Goal: Information Seeking & Learning: Find specific fact

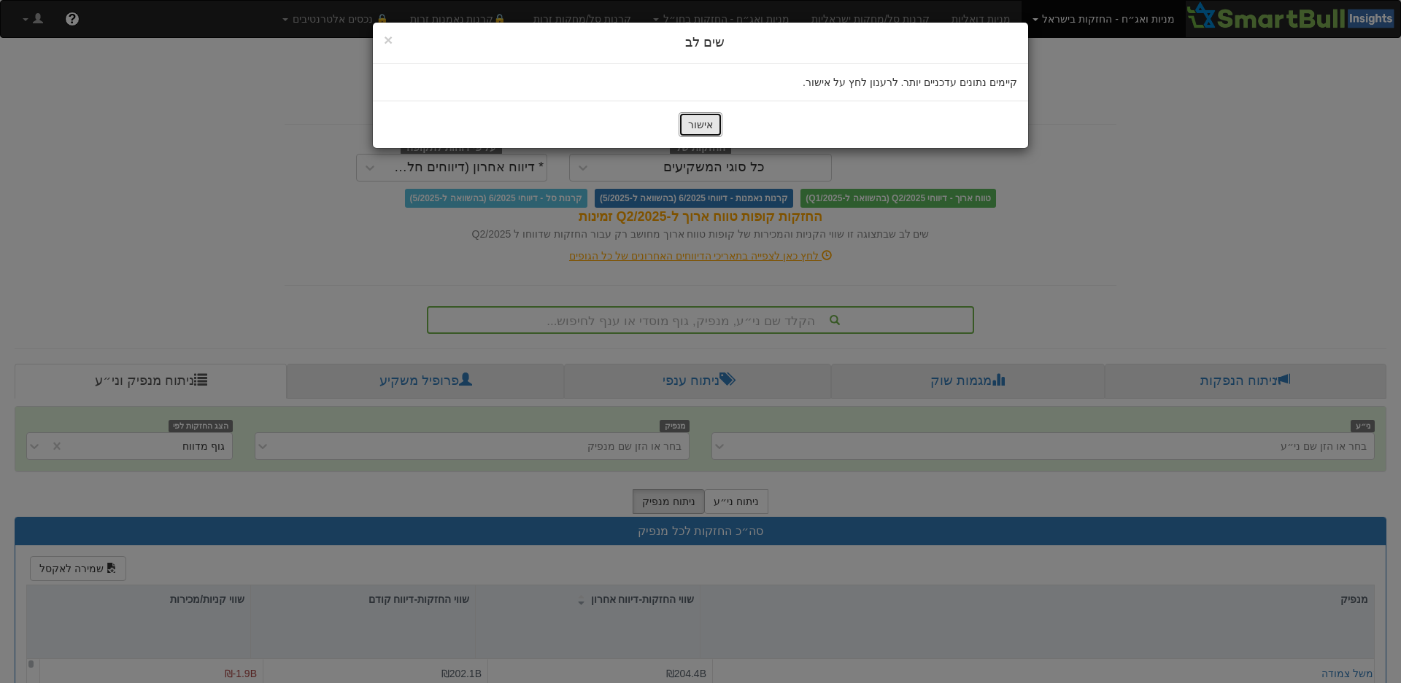
click at [713, 124] on button "אישור" at bounding box center [700, 124] width 44 height 25
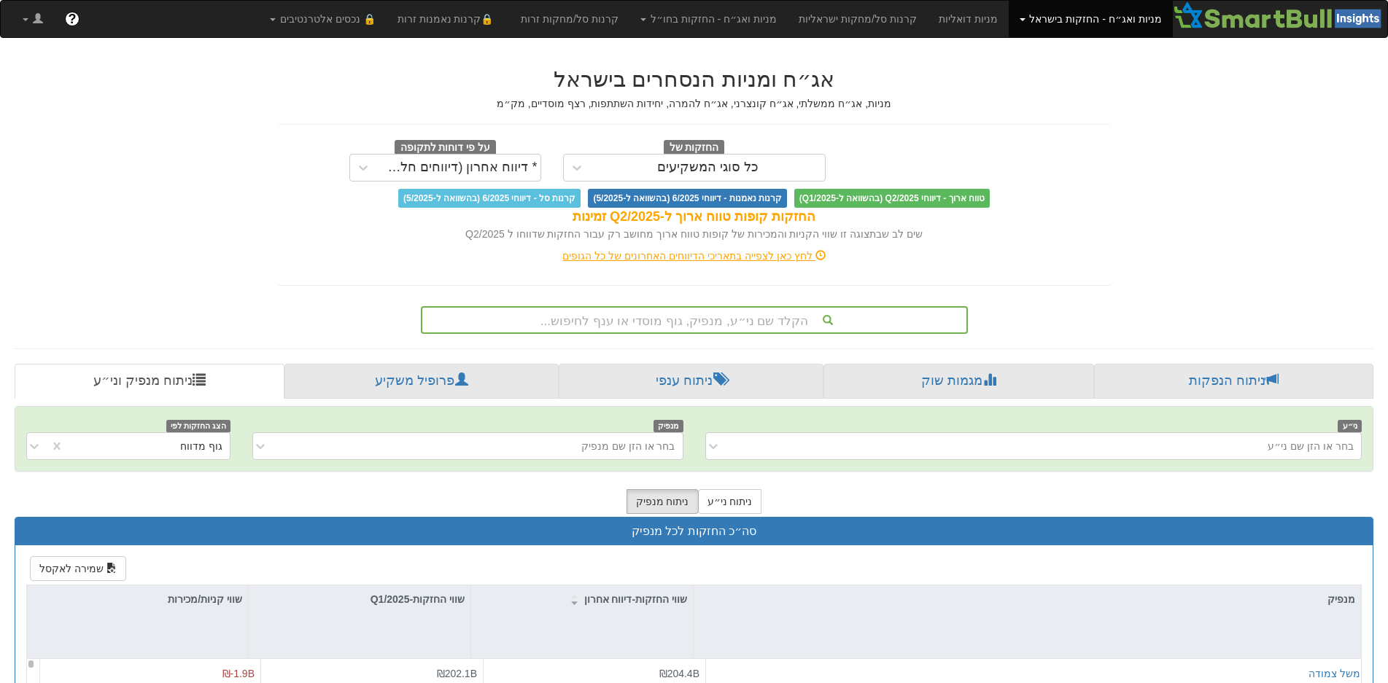
click at [652, 323] on div "הקלד שם ני״ע, מנפיק, גוף מוסדי או ענף לחיפוש..." at bounding box center [694, 320] width 547 height 28
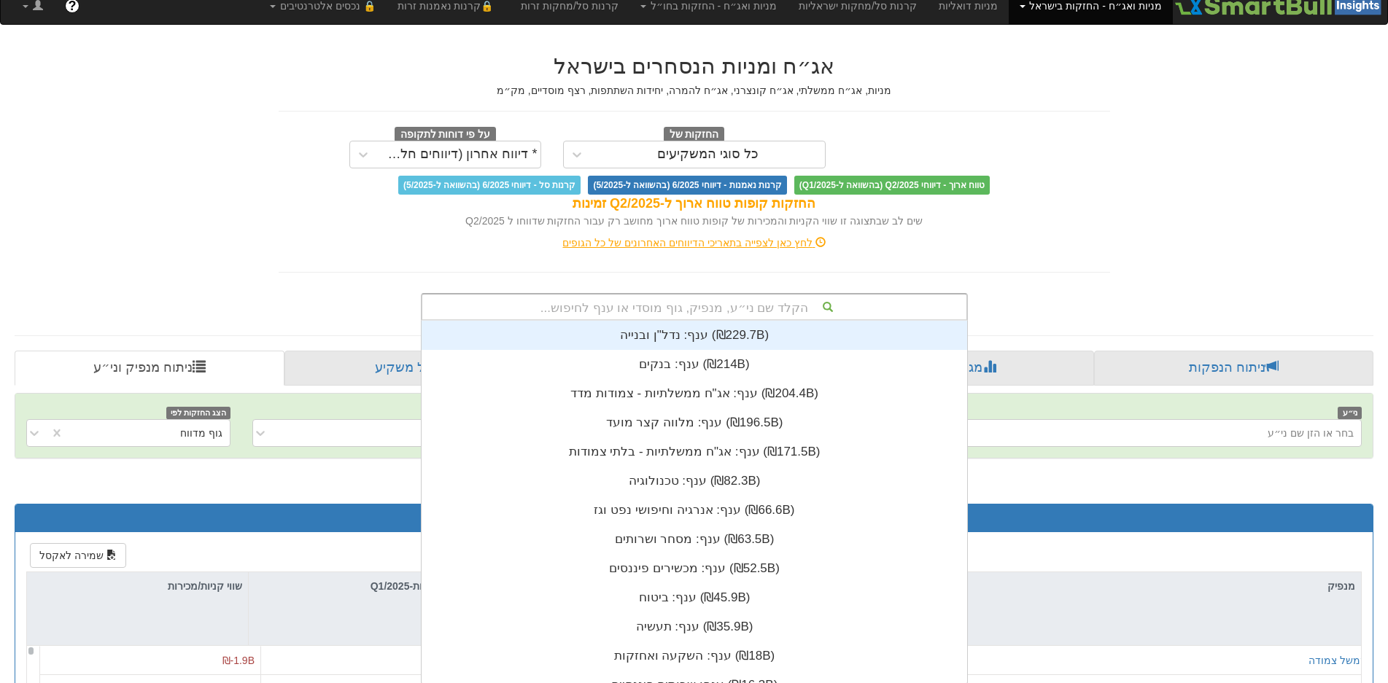
scroll to position [363, 0]
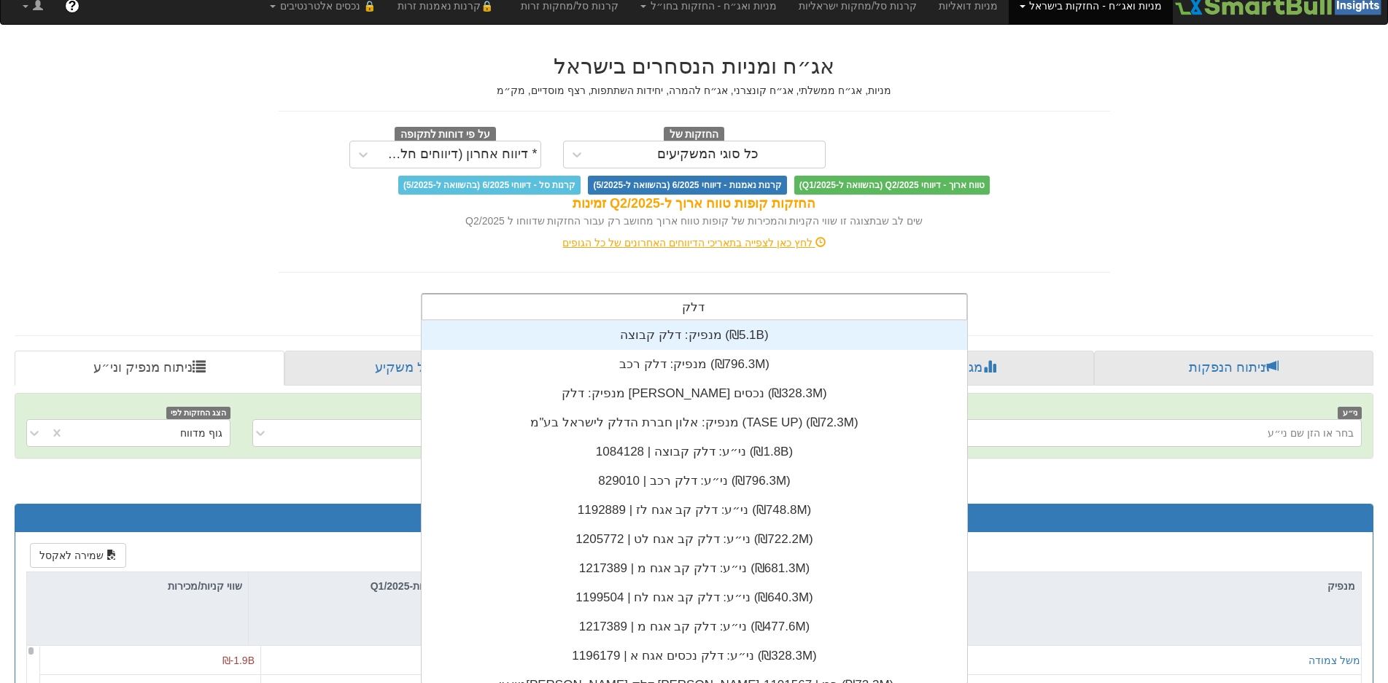
type input "דלק ק"
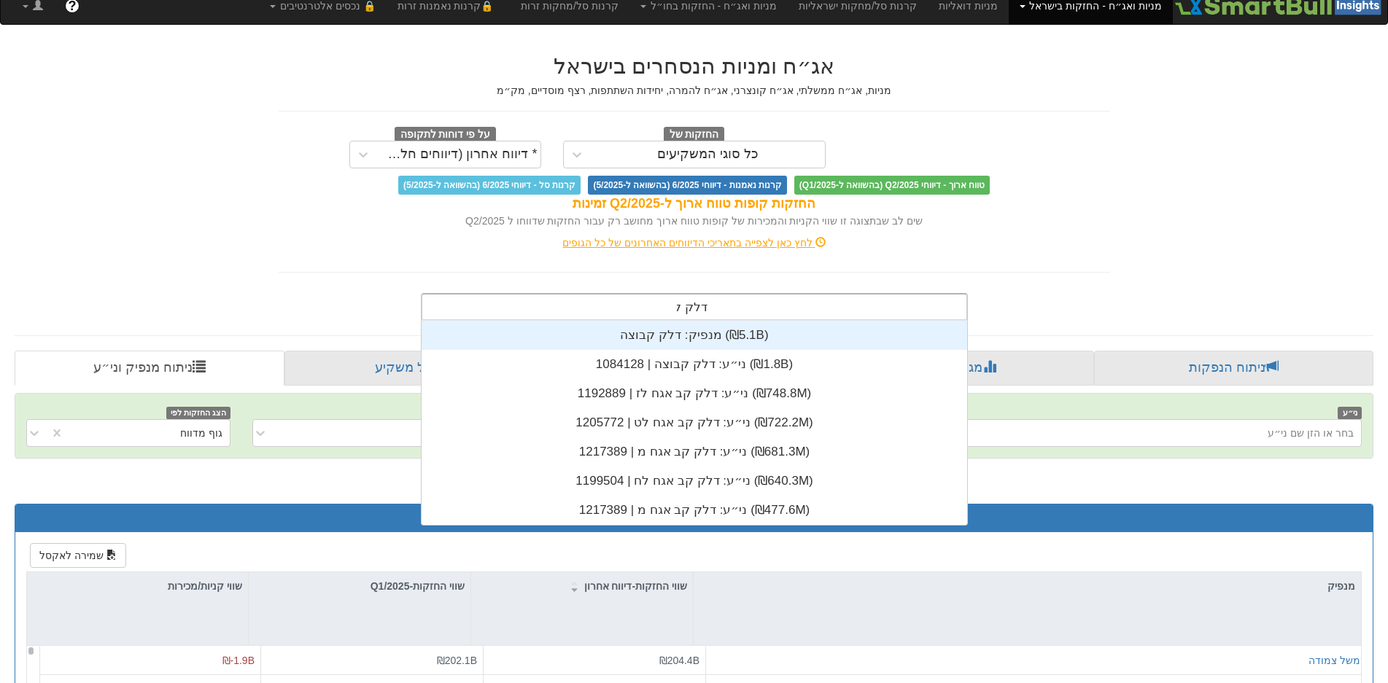
scroll to position [204, 0]
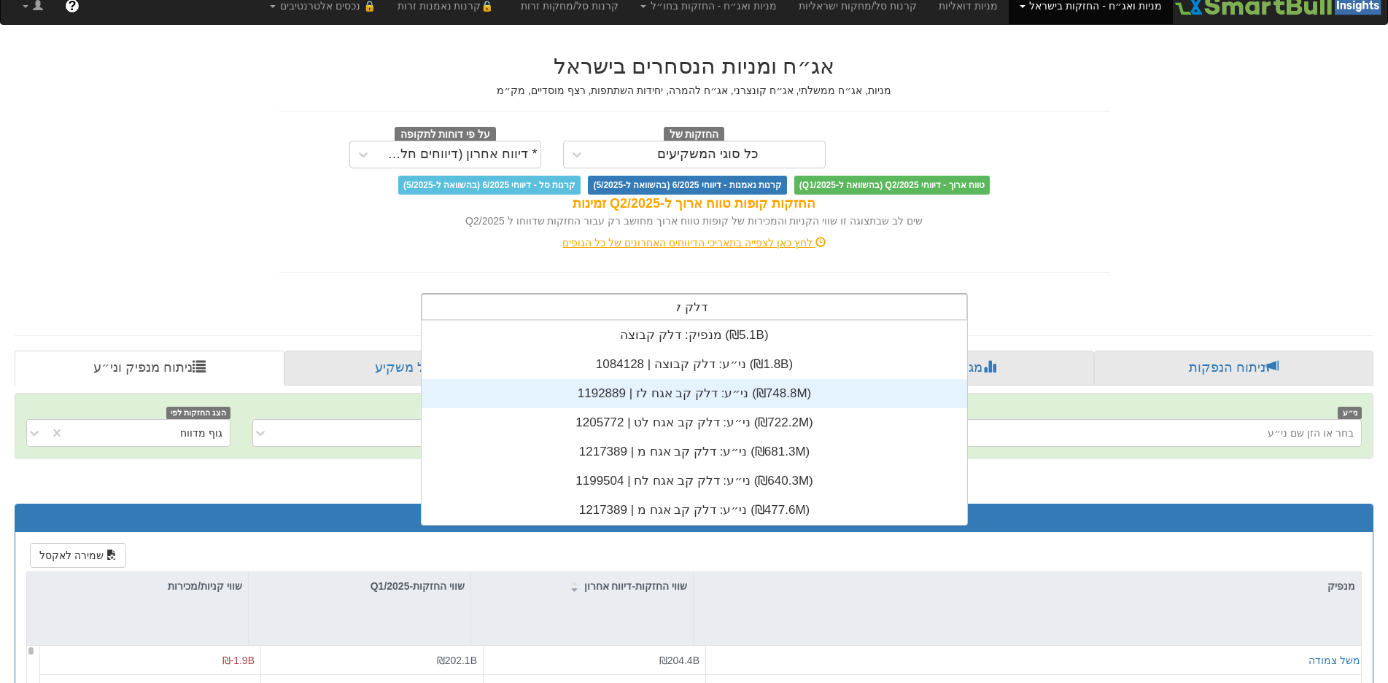
click at [652, 393] on div "ני״ע: ‏דלק קב אגח לז | 1192889 ‎(₪748.8M)‎" at bounding box center [695, 393] width 546 height 29
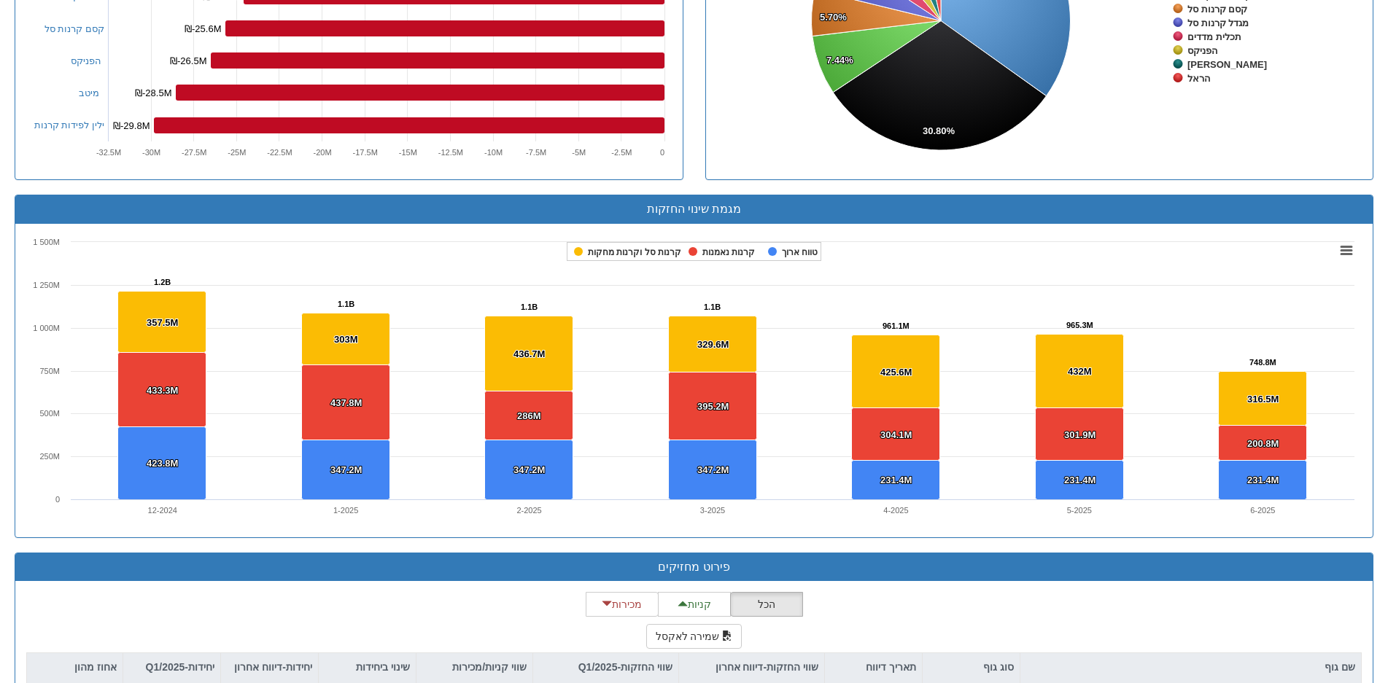
scroll to position [1089, 0]
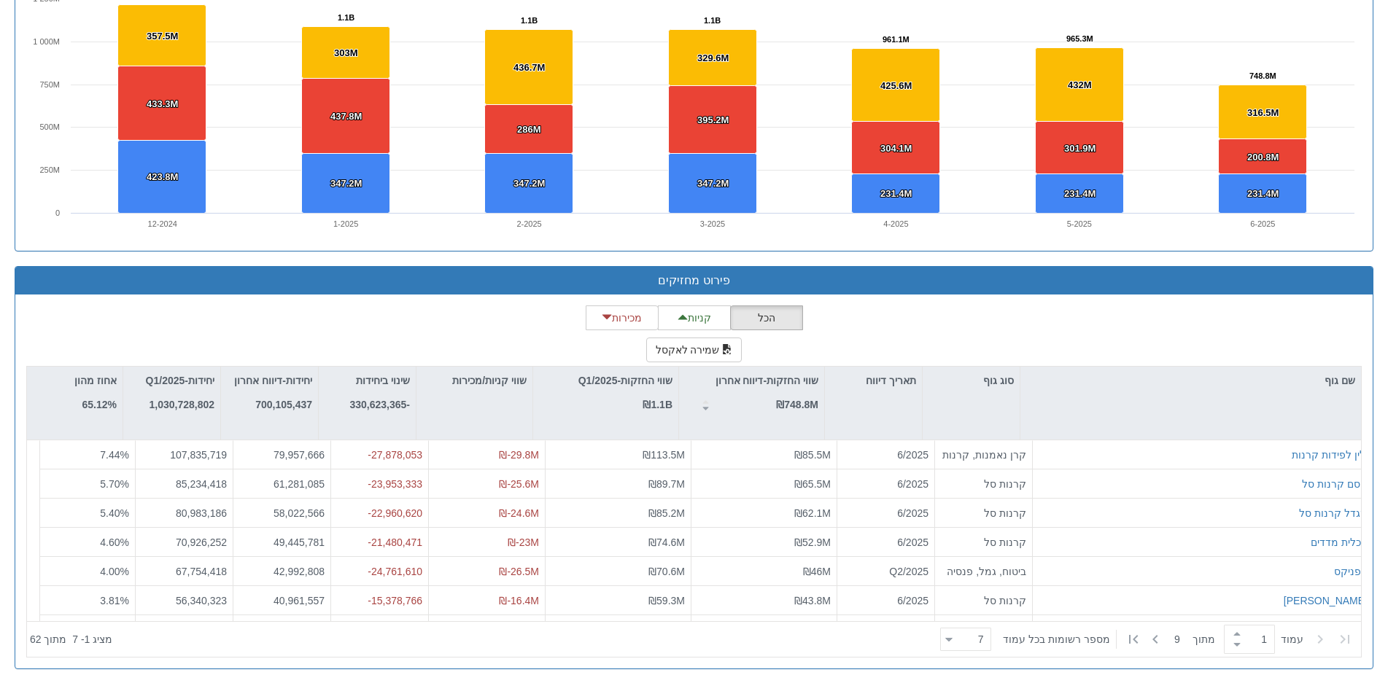
click at [266, 317] on div "הכל קניות מכירות שמירה לאקסל שם גוף סוג גוף תאריך דיווח שווי החזקות-דיווח אחרון…" at bounding box center [694, 482] width 1336 height 352
